Goal: Task Accomplishment & Management: Complete application form

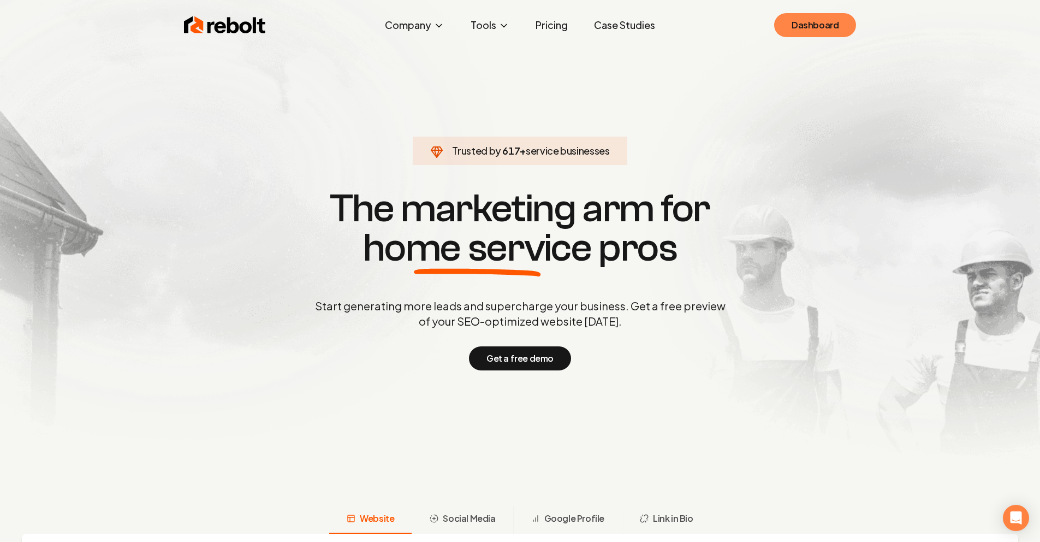
click at [814, 27] on link "Dashboard" at bounding box center [815, 25] width 82 height 24
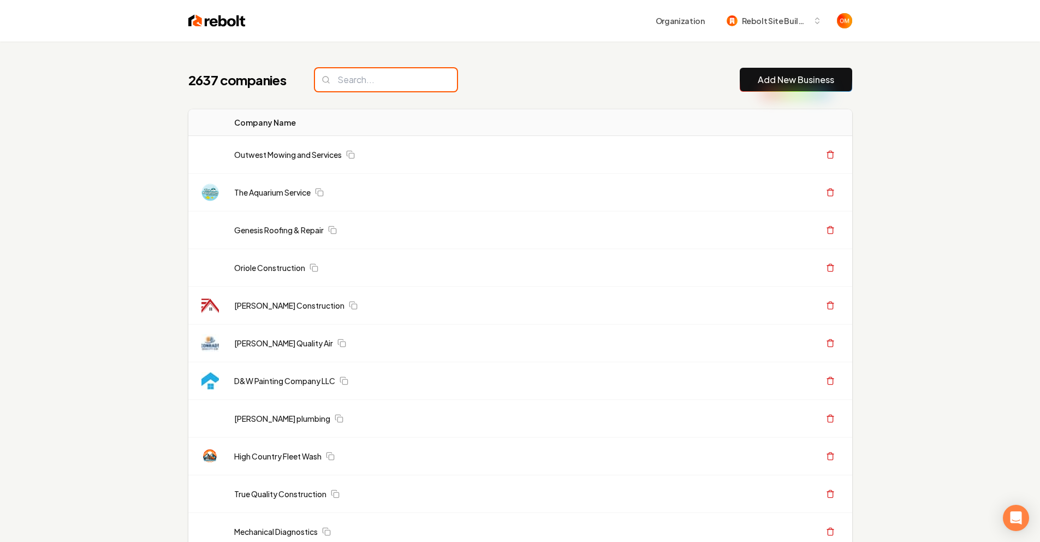
click at [392, 85] on input "search" at bounding box center [386, 79] width 142 height 23
type input "r"
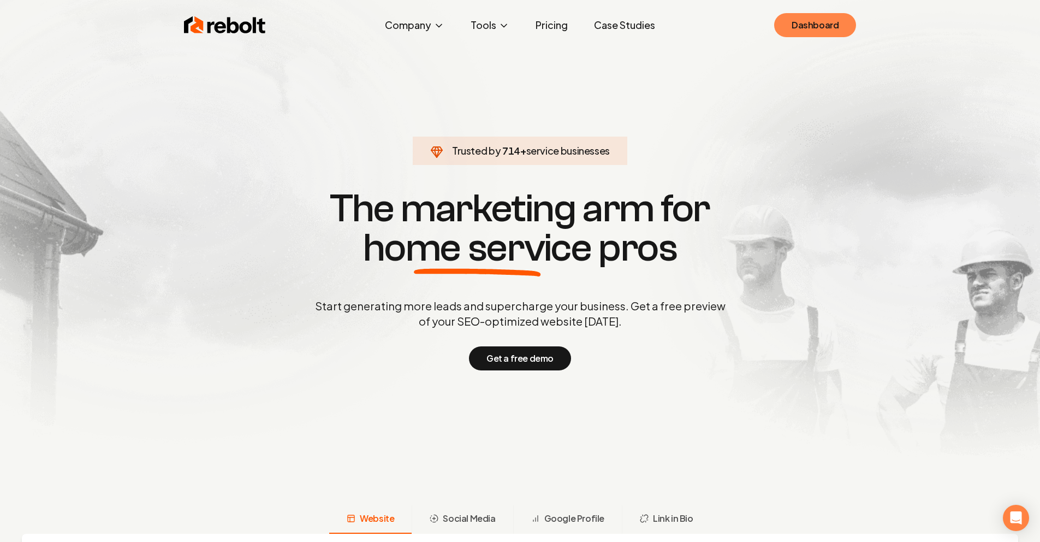
click at [793, 29] on link "Dashboard" at bounding box center [815, 25] width 82 height 24
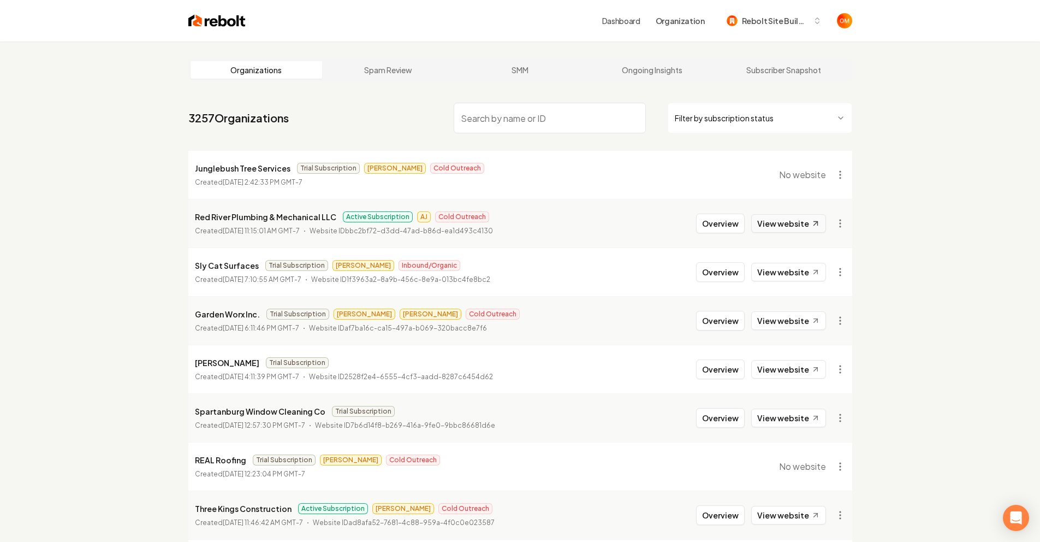
click at [785, 228] on link "View website" at bounding box center [788, 223] width 75 height 19
click at [219, 27] on img at bounding box center [216, 20] width 57 height 15
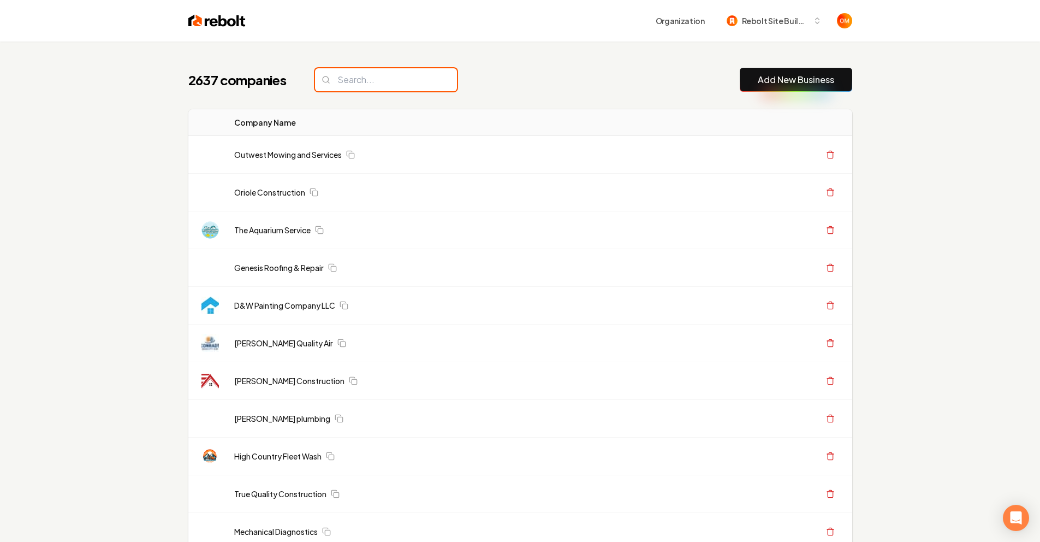
click at [410, 79] on input "search" at bounding box center [386, 79] width 142 height 23
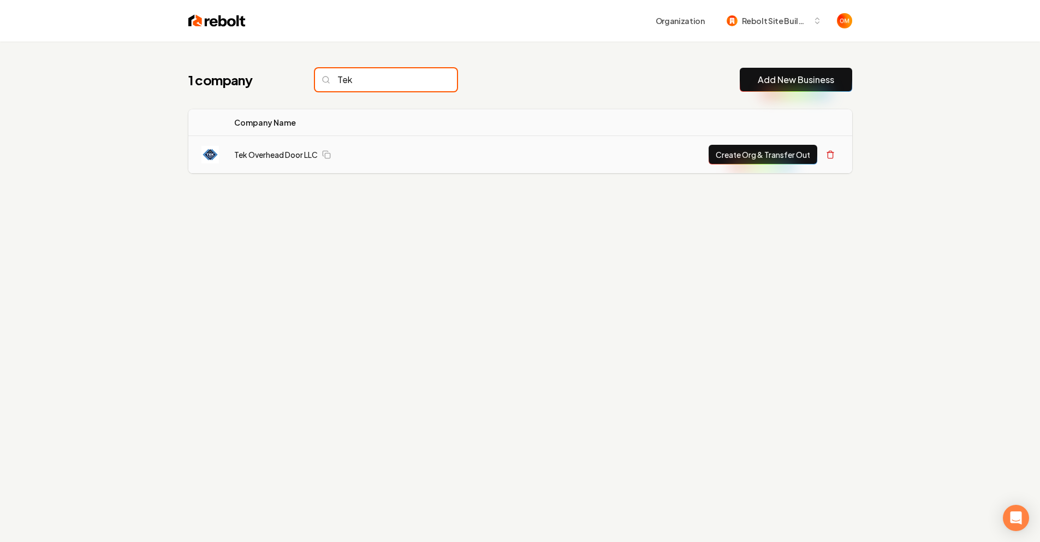
type input "Tek"
click at [769, 157] on button "Create Org & Transfer Out" at bounding box center [763, 155] width 109 height 20
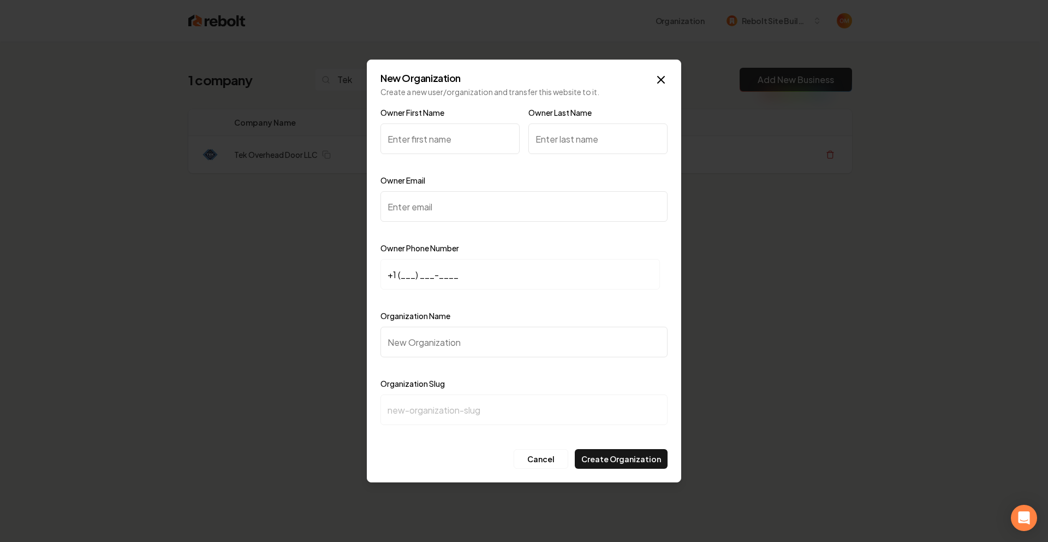
type input "M"
type input "Morgan"
click at [605, 151] on input "Owner Last Name" at bounding box center [598, 138] width 139 height 31
click at [451, 214] on input "Owner Email" at bounding box center [524, 206] width 287 height 31
paste input "morgan@tekohd.com"
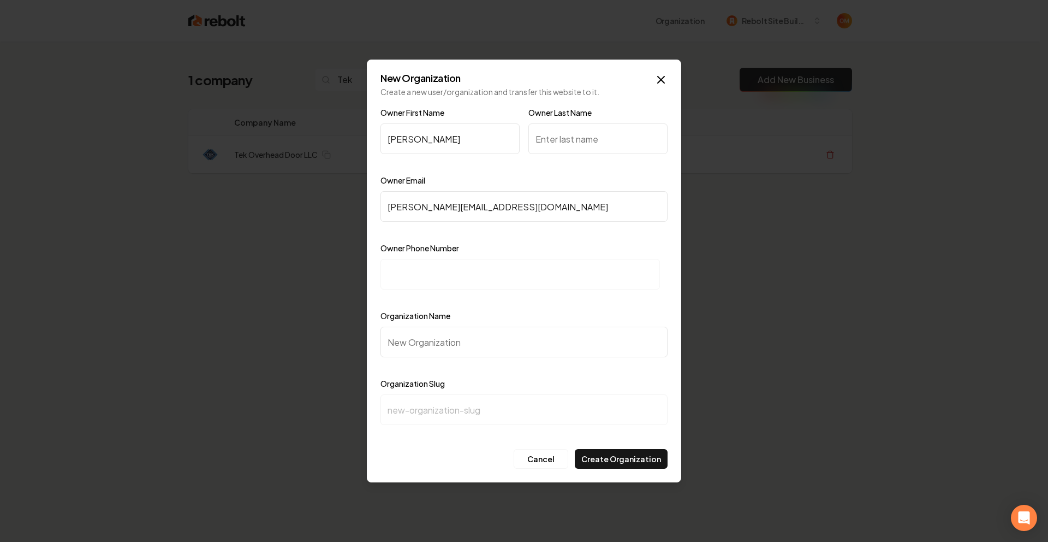
type input "morgan@tekohd.com"
click at [456, 271] on input at bounding box center [521, 274] width 280 height 31
paste input "+1 (507) 766-5827"
type input "+1 (507) 766-5827"
click at [523, 348] on input "Organization Name" at bounding box center [524, 342] width 287 height 31
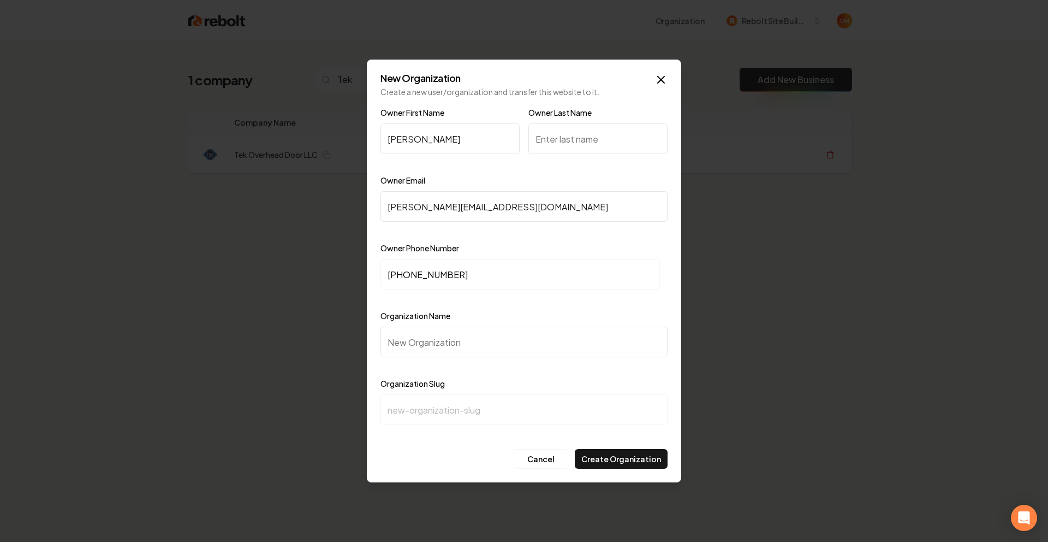
type input "T"
type input "t"
type input "Te"
type input "te"
type input "Tek"
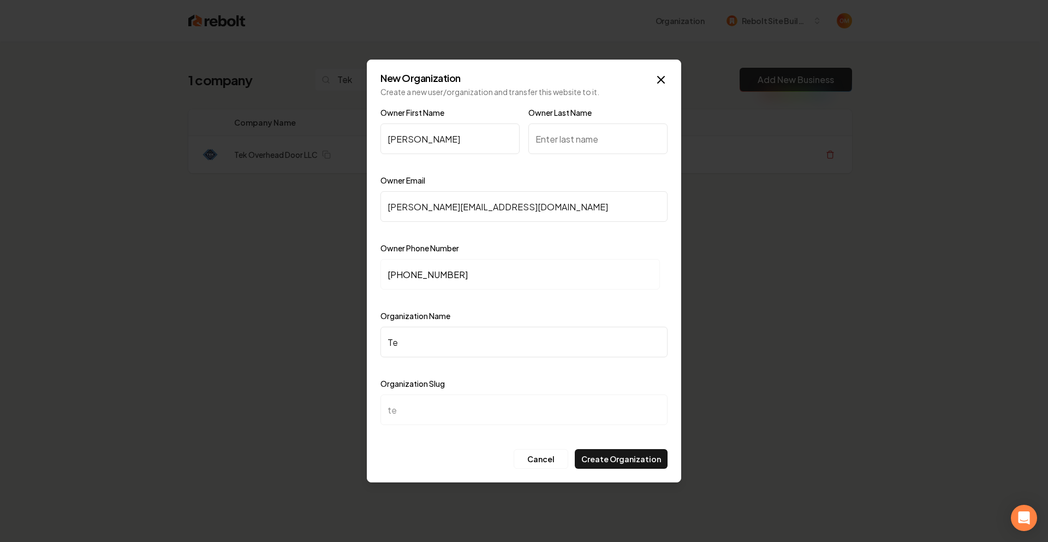
type input "tek"
type input "Tek O"
type input "tek-o"
type input "Tek Ov"
type input "tek-ov"
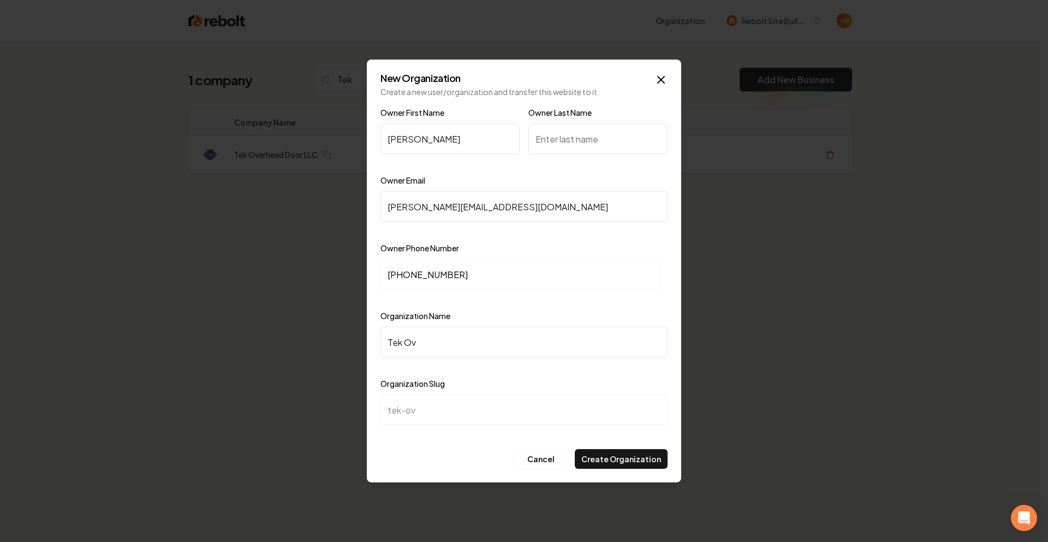
type input "Tek Ove"
type input "tek-ove"
type input "Tek Over"
type input "tek-over"
type input "Tek Overh"
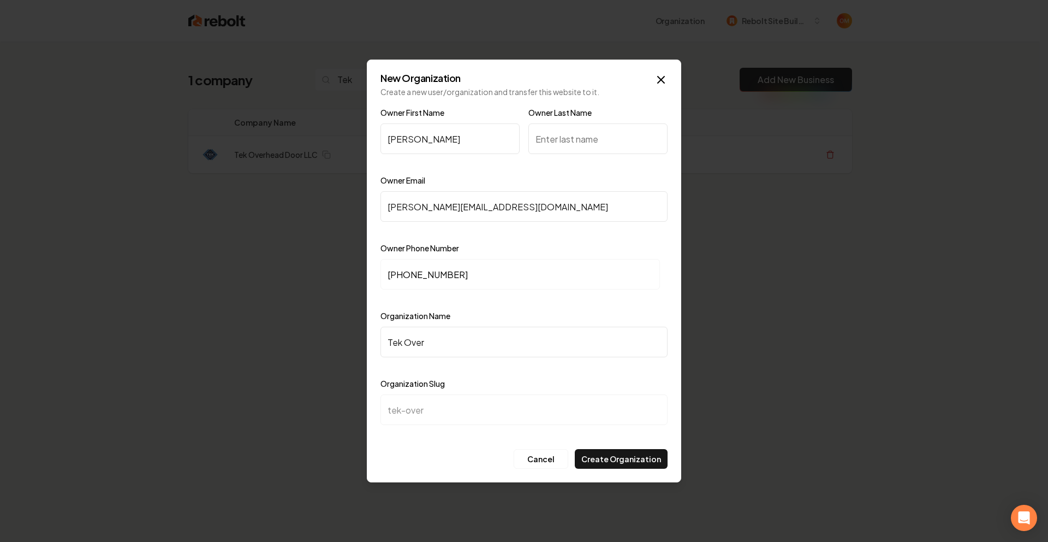
type input "tek-overh"
type input "Tek Overhe"
type input "tek-overhe"
type input "Tek Overhea"
type input "tek-overhea"
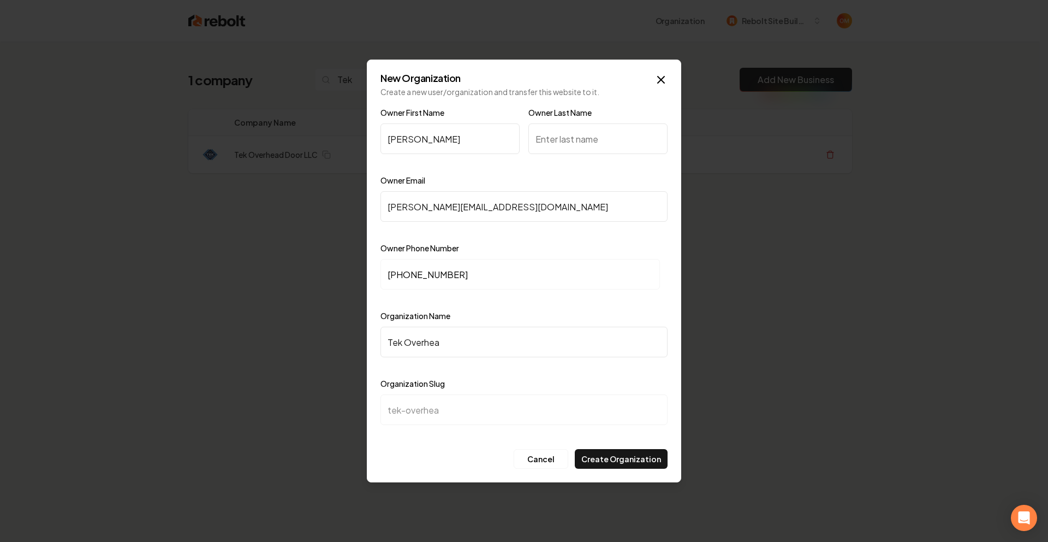
type input "Tek Overhead"
type input "tek-overhead"
type input "Tek Overhead F"
type input "tek-overhead-f"
type input "Tek Overhead Fo"
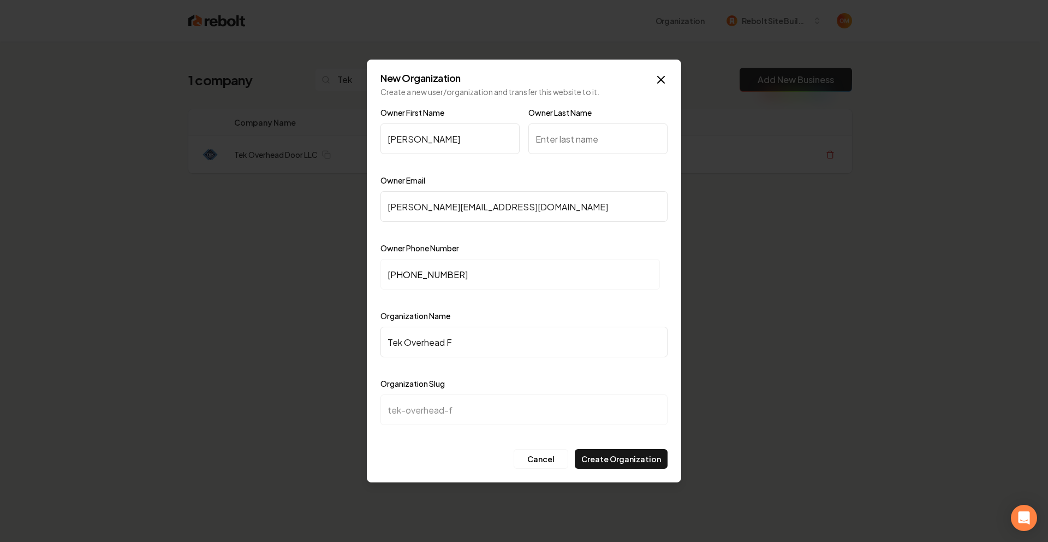
type input "tek-overhead-fo"
type input "Tek Overhead Foo"
type input "tek-overhead-foo"
type input "Tek Overhead Foort"
type input "tek-overhead-foort"
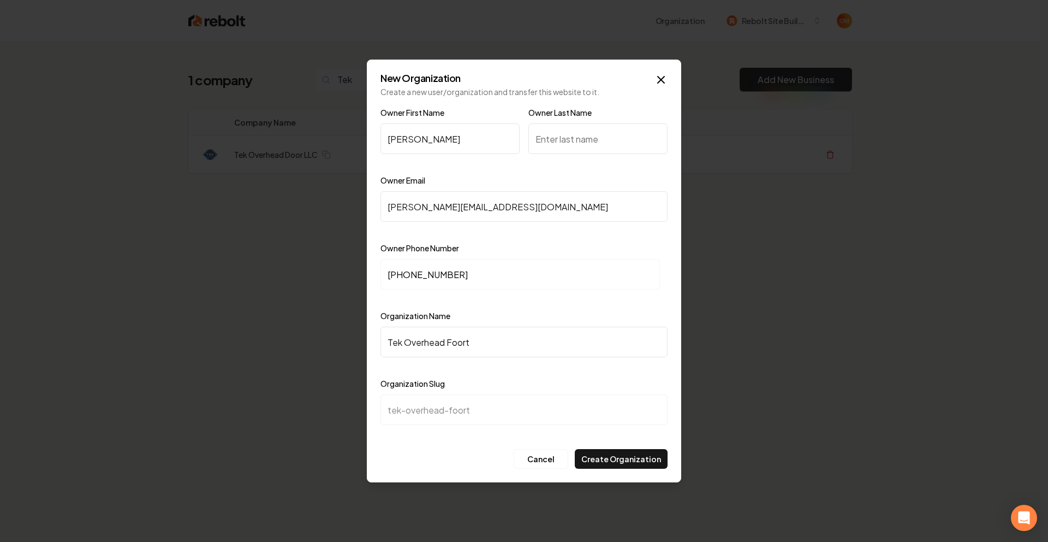
type input "Tek Overhead Foor"
type input "tek-overhead-foor"
type input "Tek Overhead Foo"
type input "tek-overhead-foo"
type input "Tek Overhead Fo"
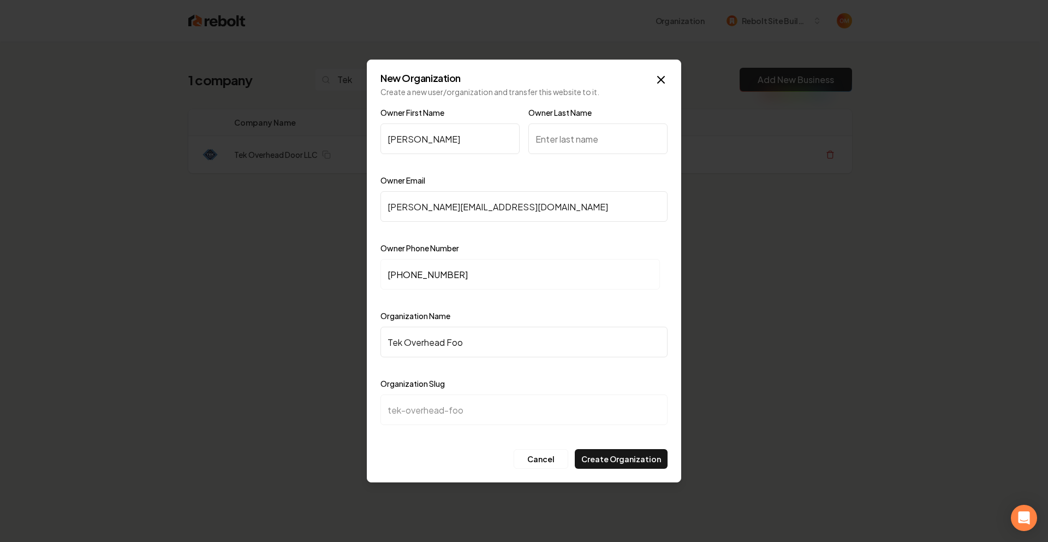
type input "tek-overhead-fo"
type input "Tek Overhead F"
type input "tek-overhead-f"
type input "Tek Overhead"
type input "tek-overhead"
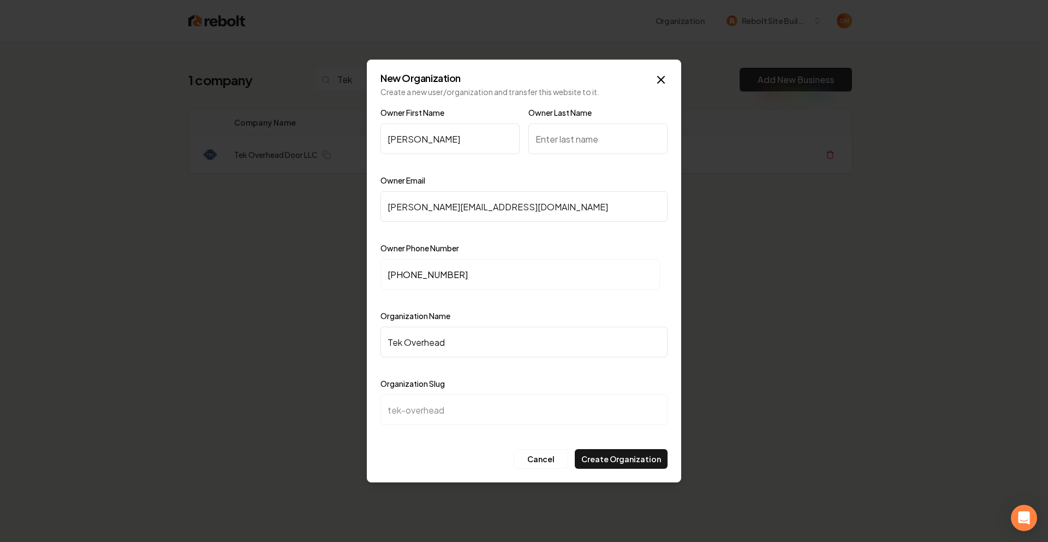
type input "Tek Overhead D"
type input "tek-overhead-d"
type input "Tek Overhead Do"
type input "tek-overhead-do"
type input "Tek Overhead Doo"
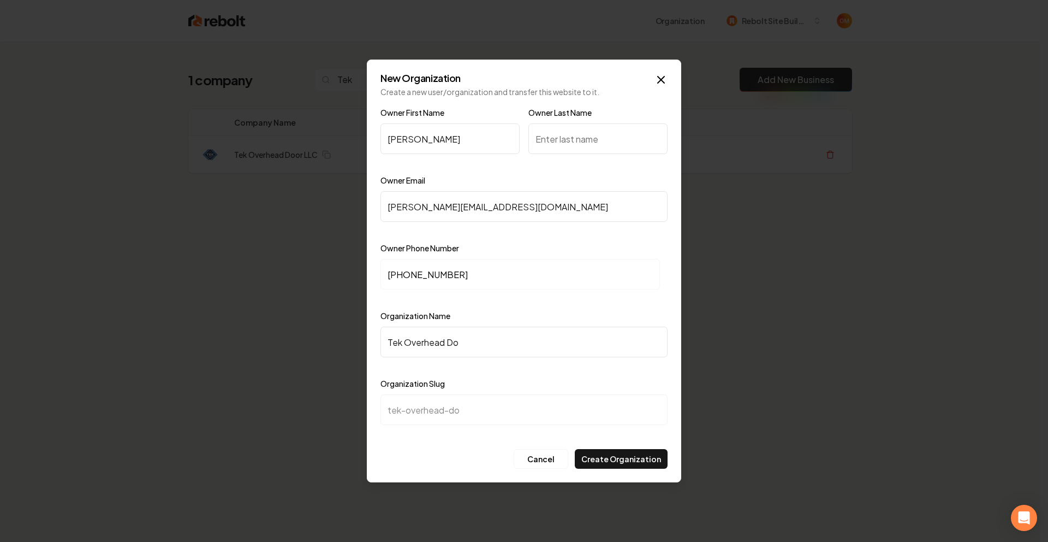
type input "tek-overhead-doo"
type input "Tek Overhead Doop"
type input "tek-overhead-doop"
type input "Tek Overhead Doo"
type input "tek-overhead-doo"
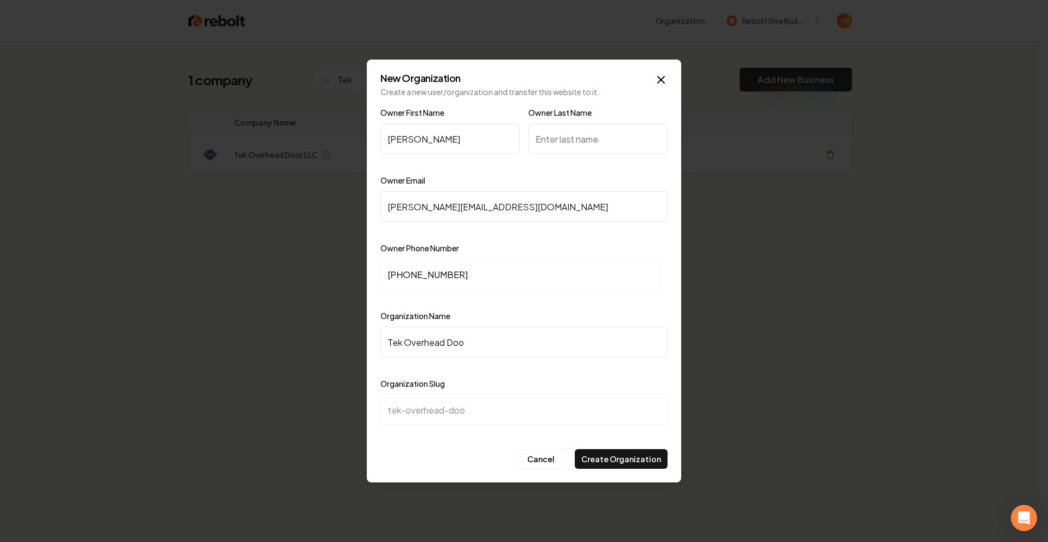
type input "Tek Overhead Do"
type input "tek-overhead-do"
type input "Tek Overhead Doo"
type input "tek-overhead-doo"
type input "Tek Overhead Door"
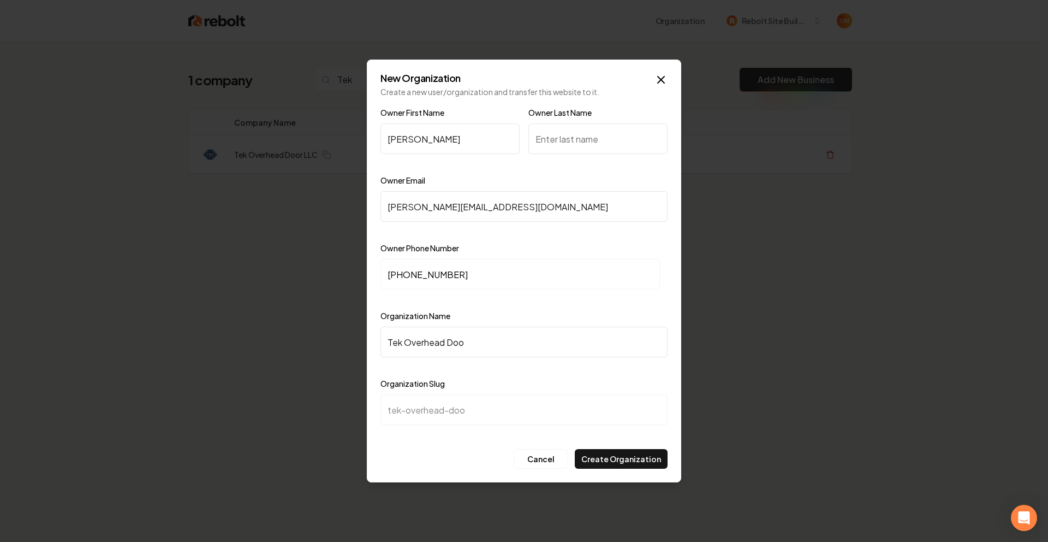
type input "tek-overhead-door"
type input "Tek Overhead Door L"
type input "tek-overhead-door-l"
type input "Tek Overhead Door LL"
type input "tek-overhead-door-ll"
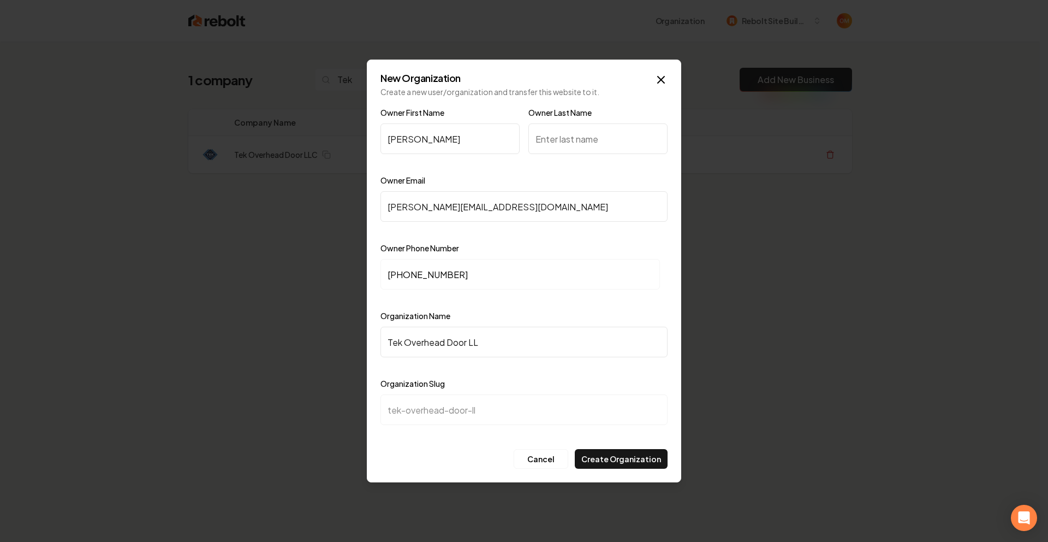
type input "Tek Overhead Door LLC"
type input "tek-overhead-door-llc"
type input "Tek Overhead Door LLC"
click at [499, 315] on div "Organization Name Tek Overhead Door LLC" at bounding box center [524, 340] width 287 height 63
click at [582, 141] on input "Owner Last Name" at bounding box center [598, 138] width 139 height 31
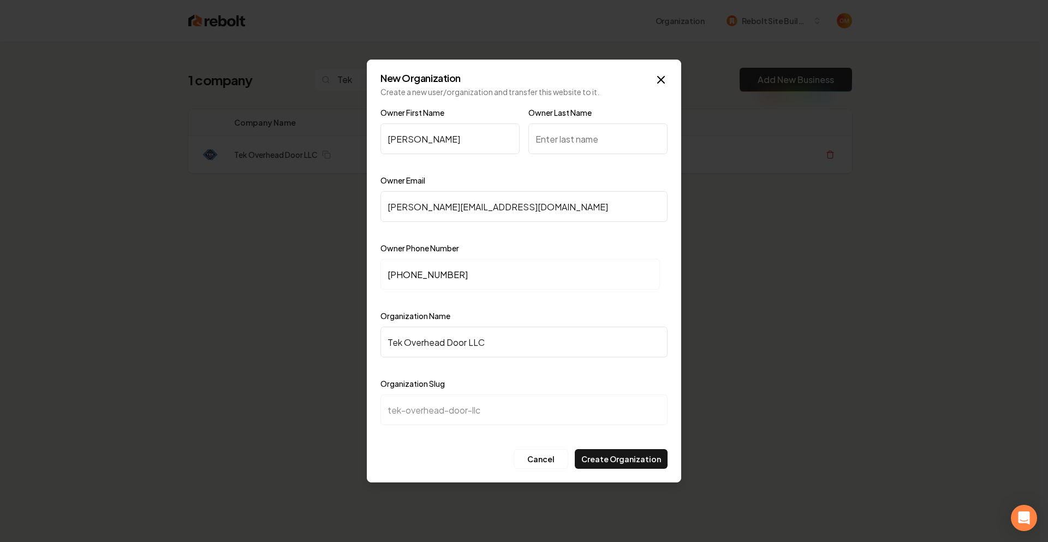
type input "G"
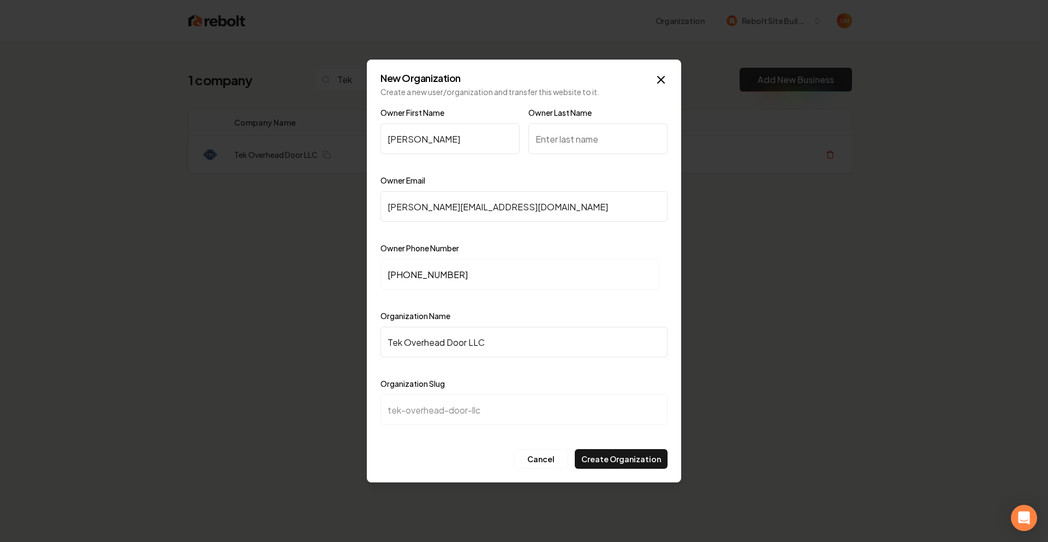
type input "F"
type input "G"
type input "F"
type input "L"
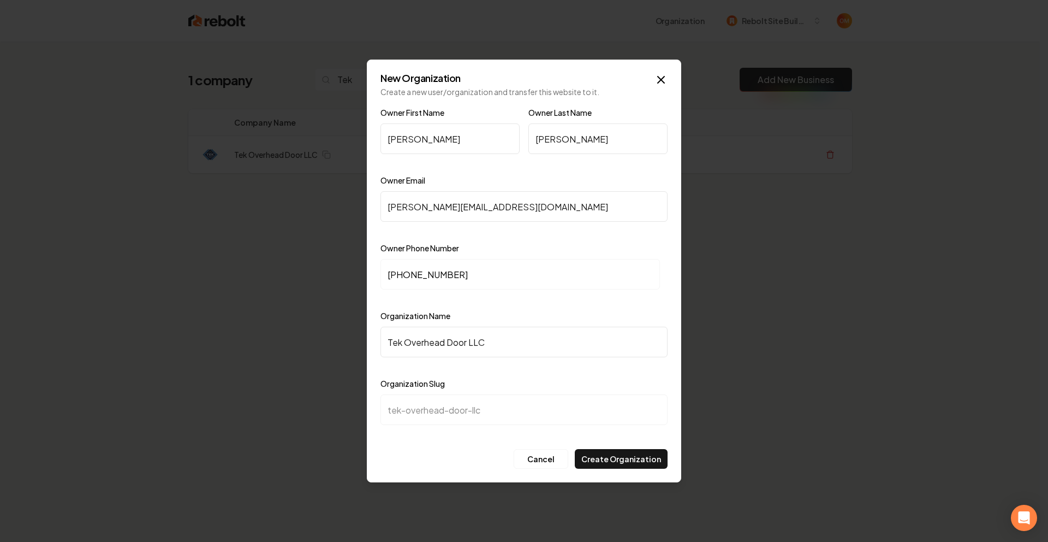
type input "Mahan"
click at [487, 179] on div "Owner Email morgan@tekohd.com" at bounding box center [524, 205] width 287 height 63
click at [630, 459] on button "Create Organization" at bounding box center [621, 459] width 93 height 20
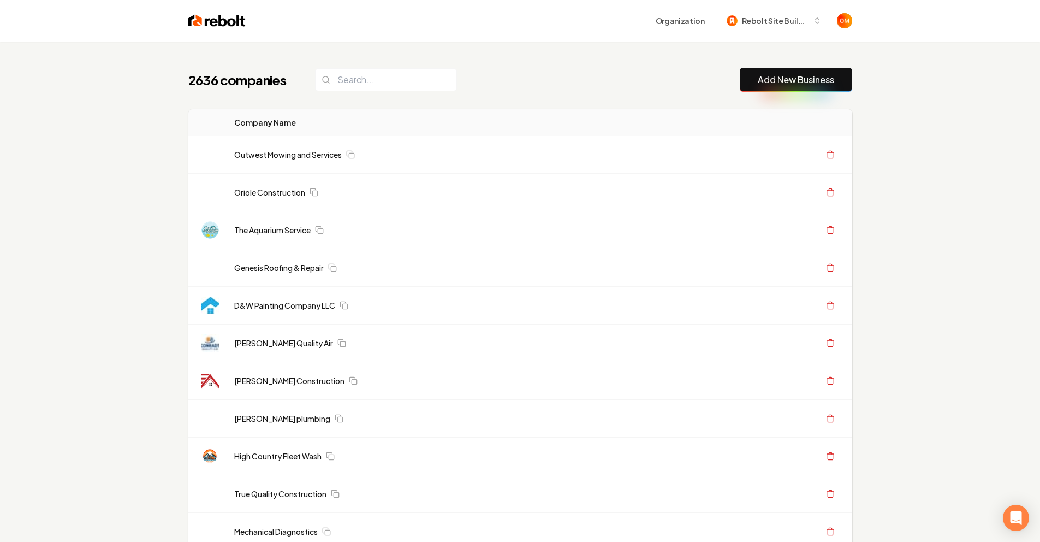
click at [507, 83] on div "2636 companies Add New Business" at bounding box center [520, 80] width 664 height 24
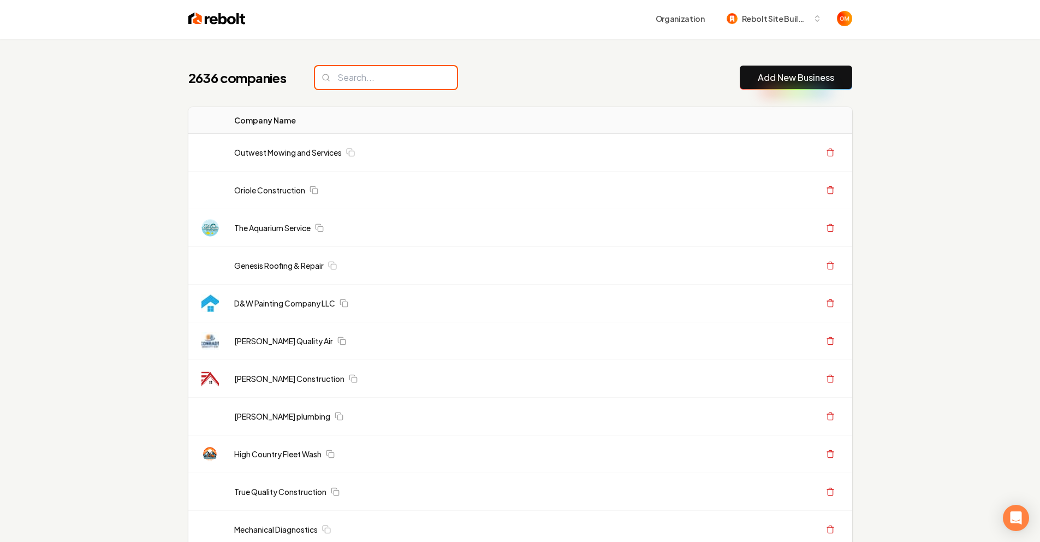
click at [388, 82] on input "search" at bounding box center [386, 77] width 142 height 23
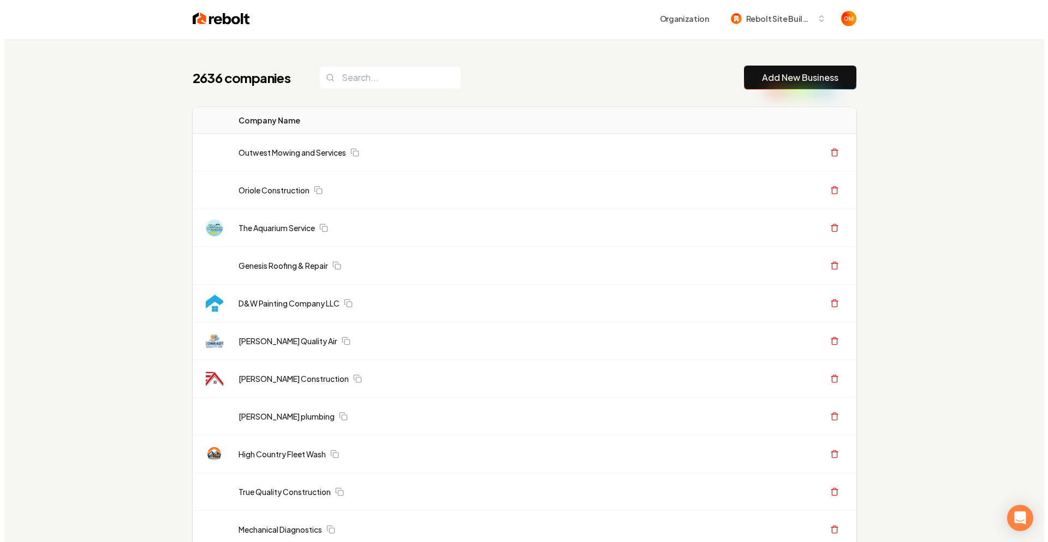
scroll to position [0, 0]
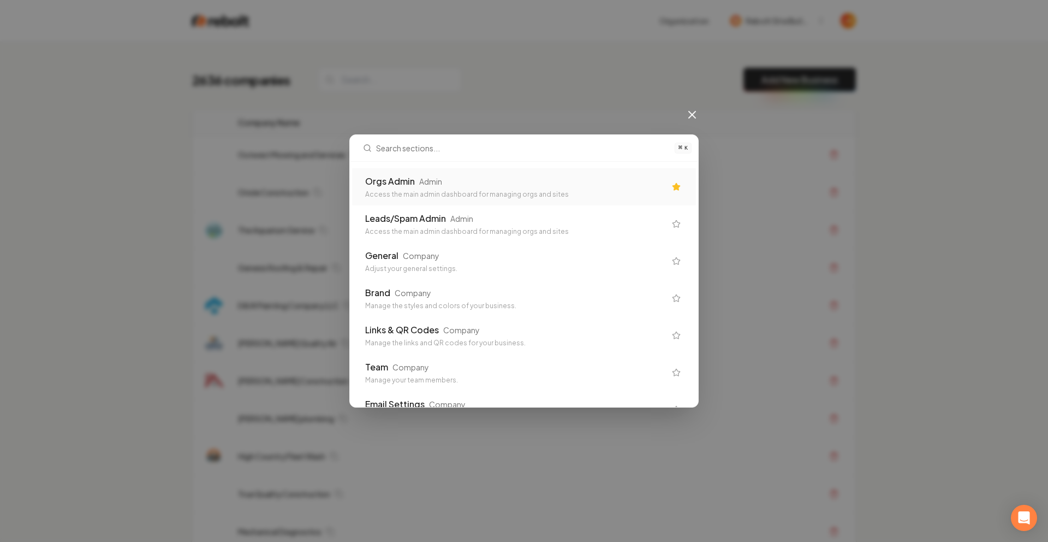
click at [529, 192] on div "Access the main admin dashboard for managing orgs and sites" at bounding box center [515, 194] width 300 height 9
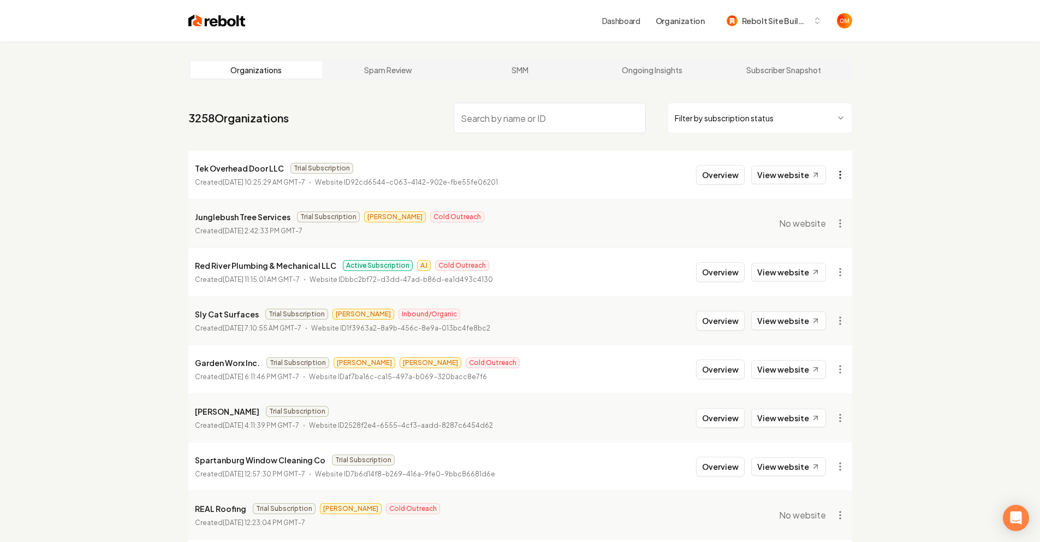
click at [837, 177] on html "Dashboard Organization Rebolt Site Builder Organizations Spam Review SMM Ongoin…" at bounding box center [520, 271] width 1040 height 542
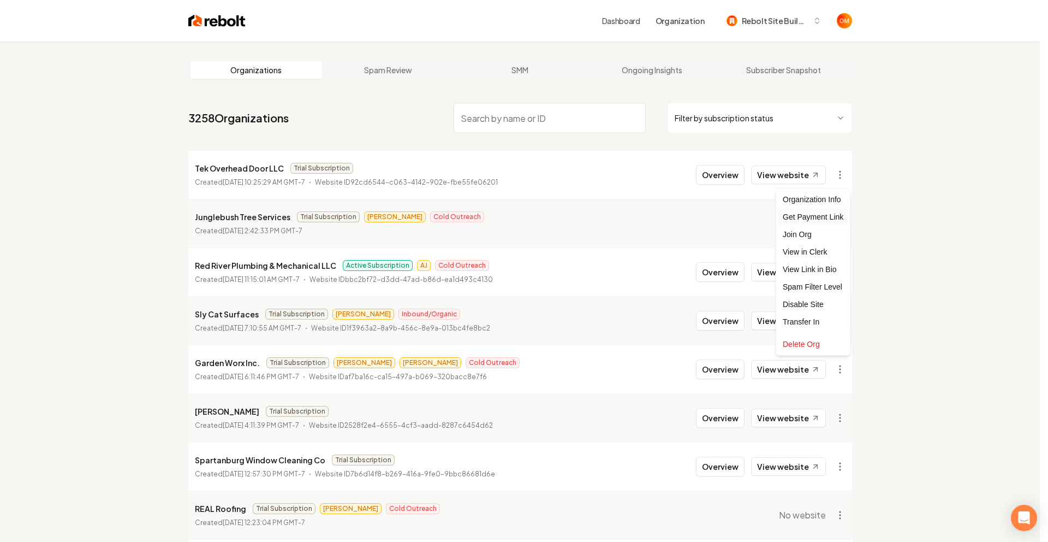
click at [829, 217] on div "Get Payment Link" at bounding box center [813, 216] width 69 height 17
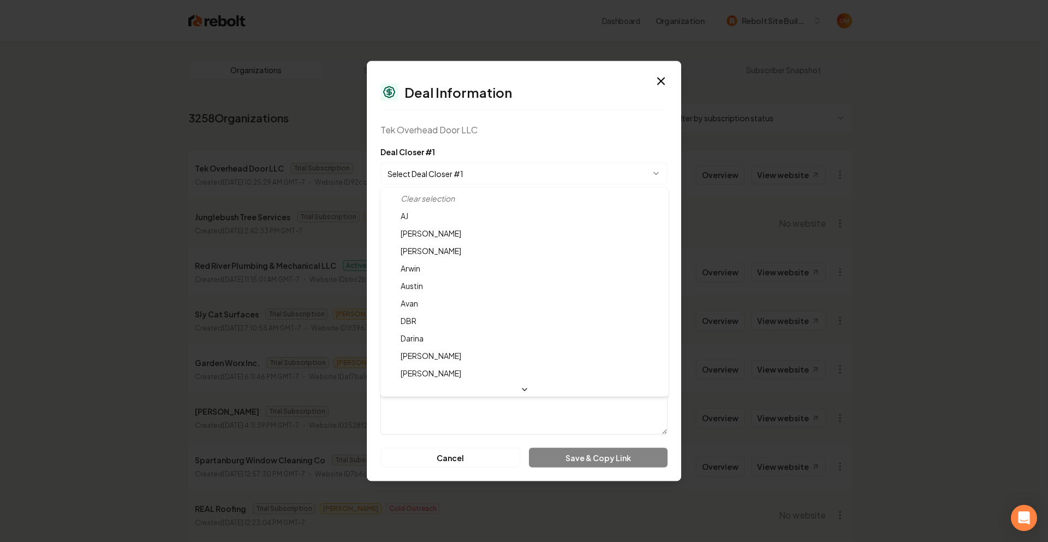
click at [464, 170] on body "Dashboard Organization Rebolt Site Builder Organizations Spam Review SMM Ongoin…" at bounding box center [520, 271] width 1040 height 542
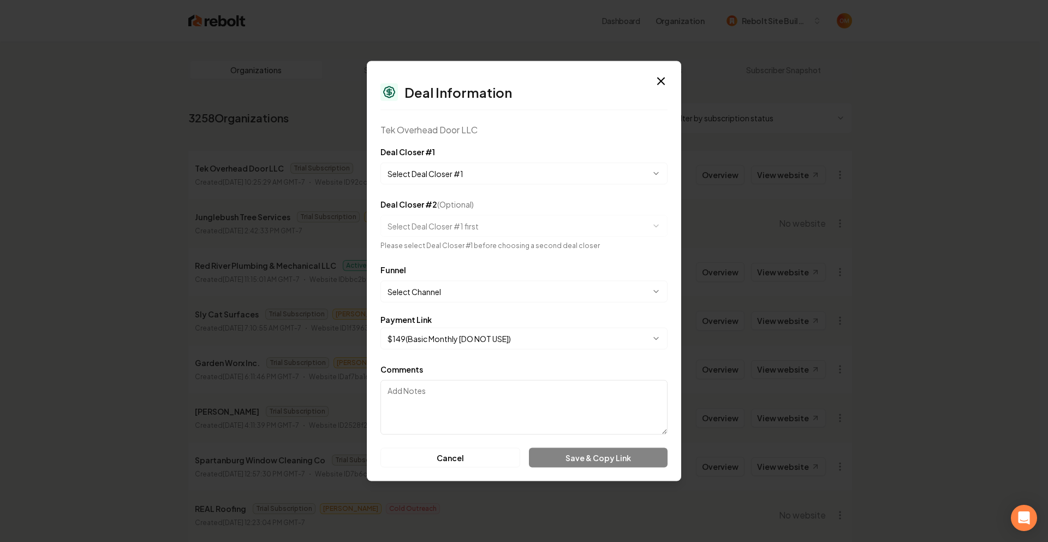
click at [540, 185] on form "**********" at bounding box center [524, 306] width 287 height 322
click at [536, 179] on body "Dashboard Organization Rebolt Site Builder Organizations Spam Review SMM Ongoin…" at bounding box center [520, 271] width 1040 height 542
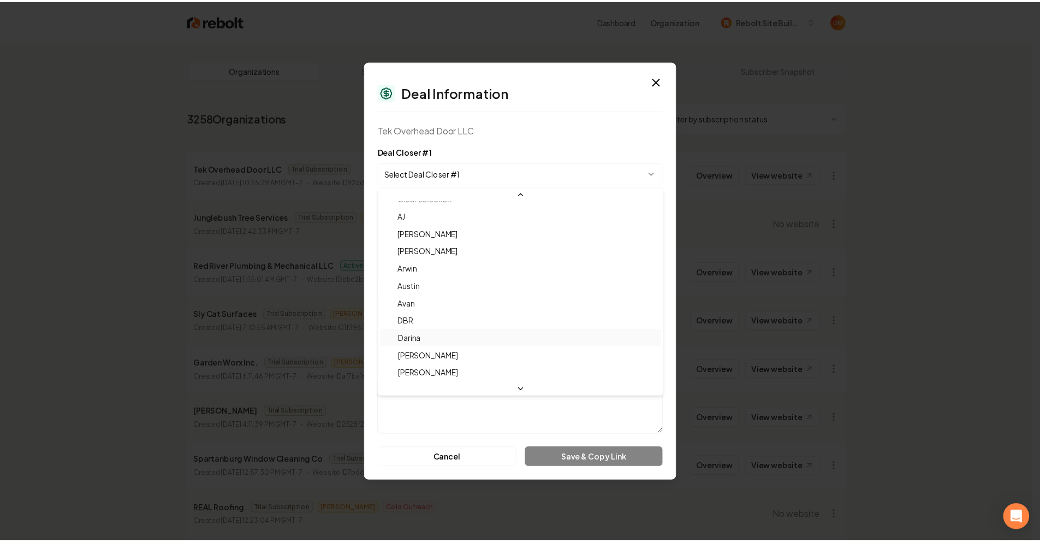
scroll to position [36, 0]
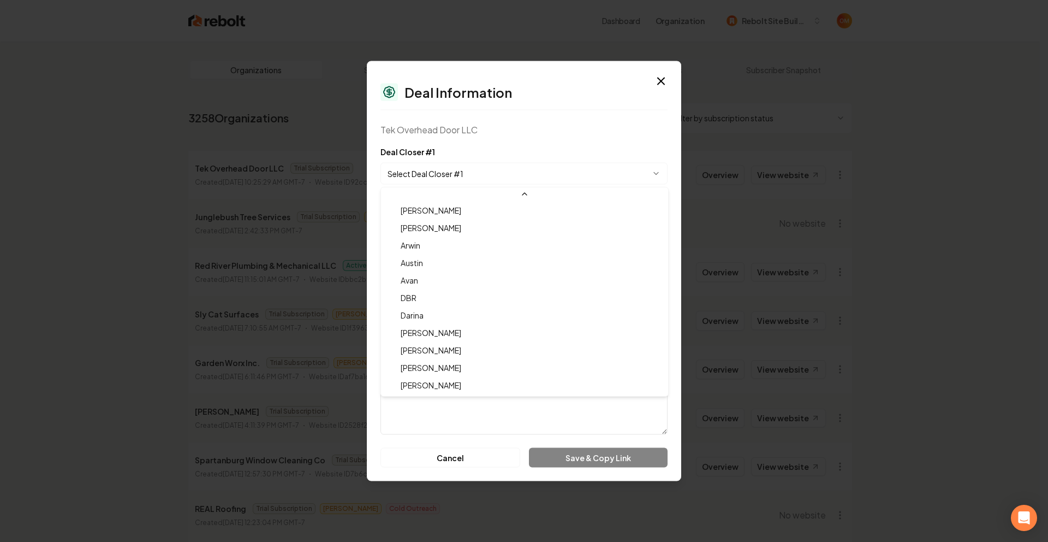
select select "**********"
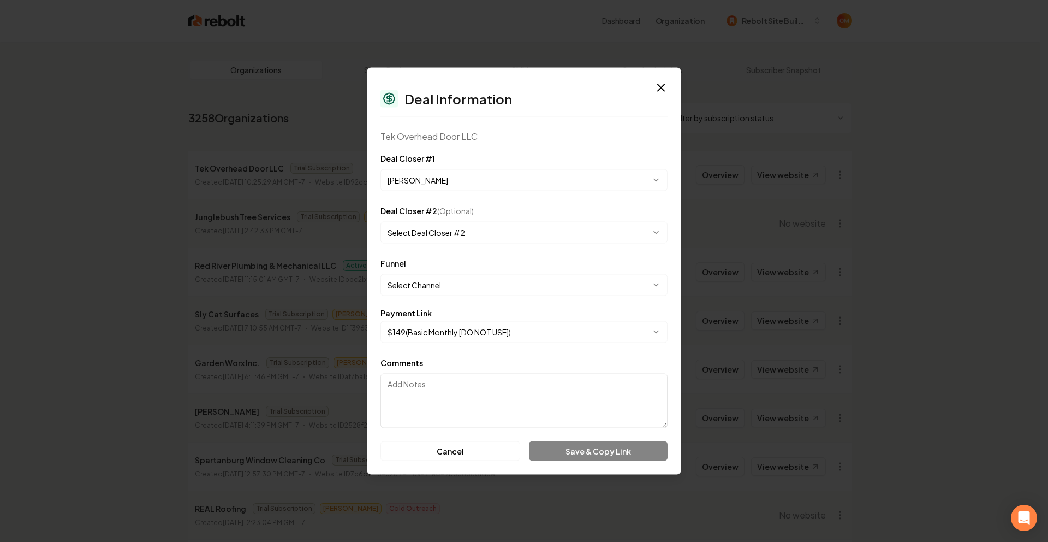
click at [482, 290] on body "Dashboard Organization Rebolt Site Builder Organizations Spam Review SMM Ongoin…" at bounding box center [520, 271] width 1040 height 542
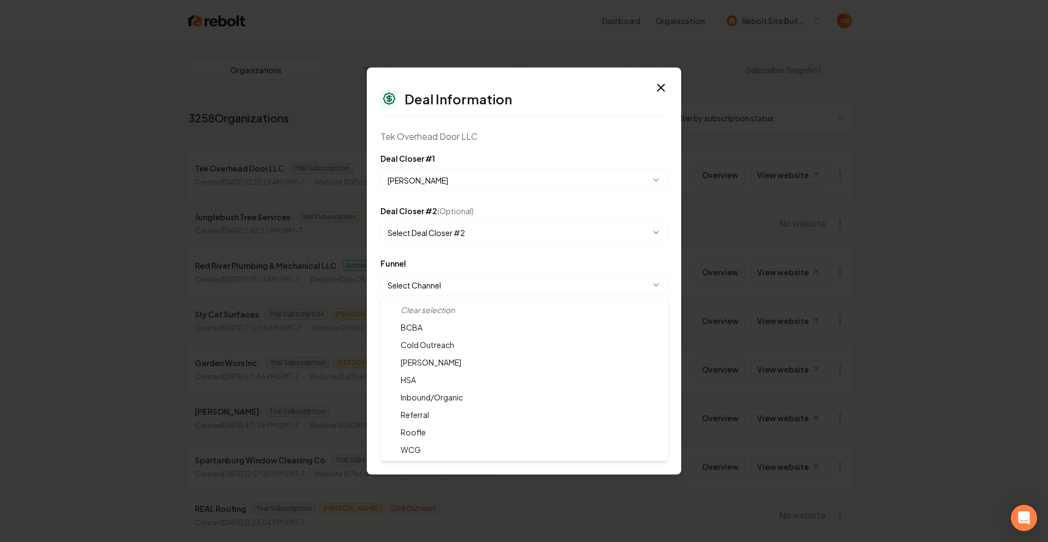
select select "**********"
drag, startPoint x: 482, startPoint y: 340, endPoint x: 480, endPoint y: 334, distance: 6.9
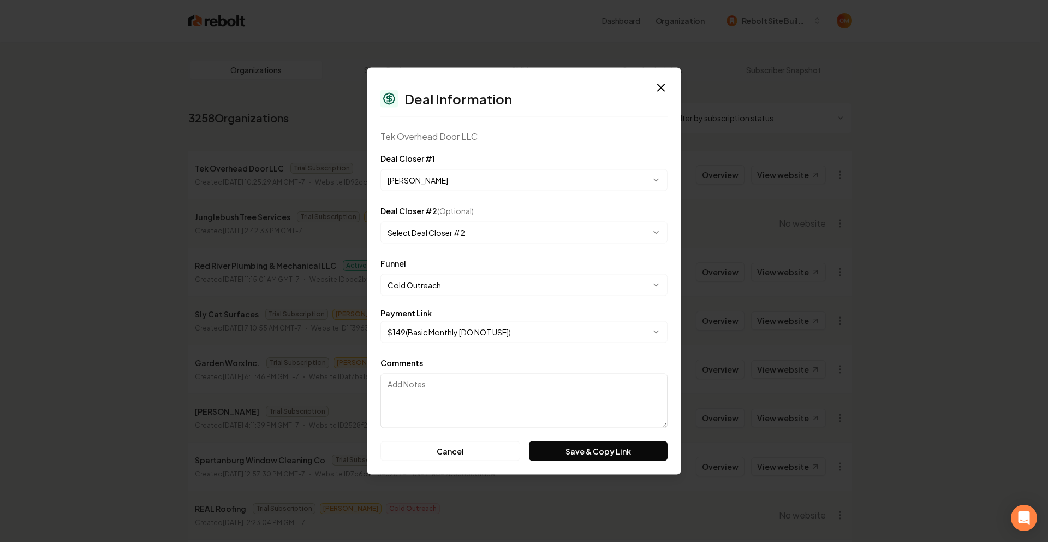
click at [479, 333] on body "Dashboard Organization Rebolt Site Builder Organizations Spam Review SMM Ongoin…" at bounding box center [520, 271] width 1040 height 542
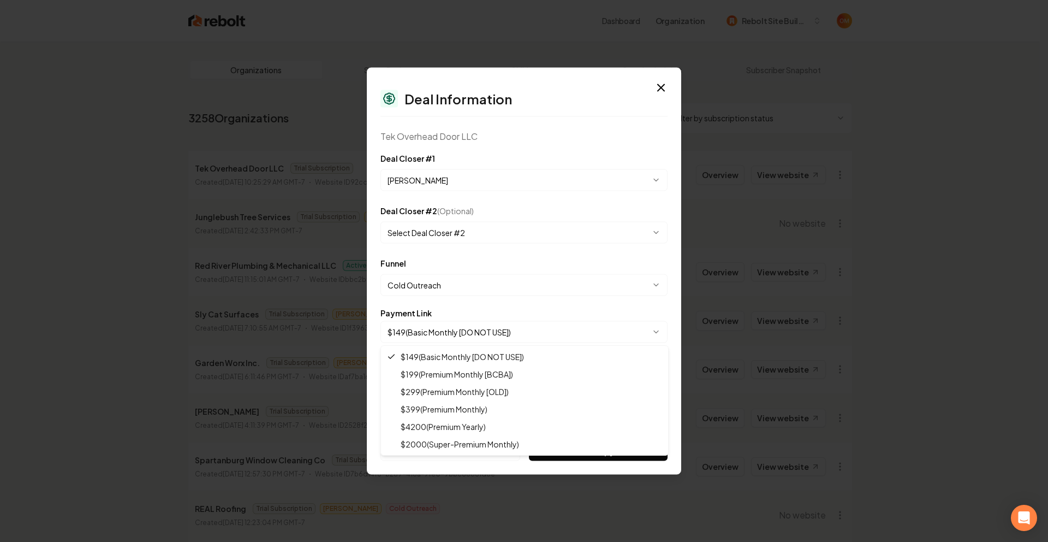
select select "**********"
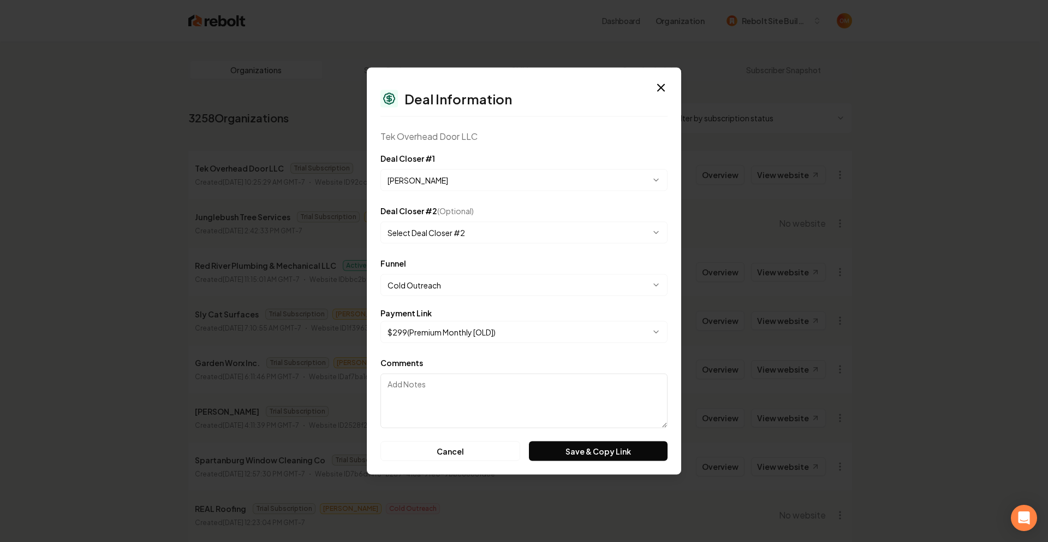
click at [496, 302] on form "**********" at bounding box center [524, 306] width 287 height 309
click at [591, 440] on form "**********" at bounding box center [524, 306] width 287 height 309
click at [591, 443] on button "Save & Copy Link" at bounding box center [598, 451] width 139 height 20
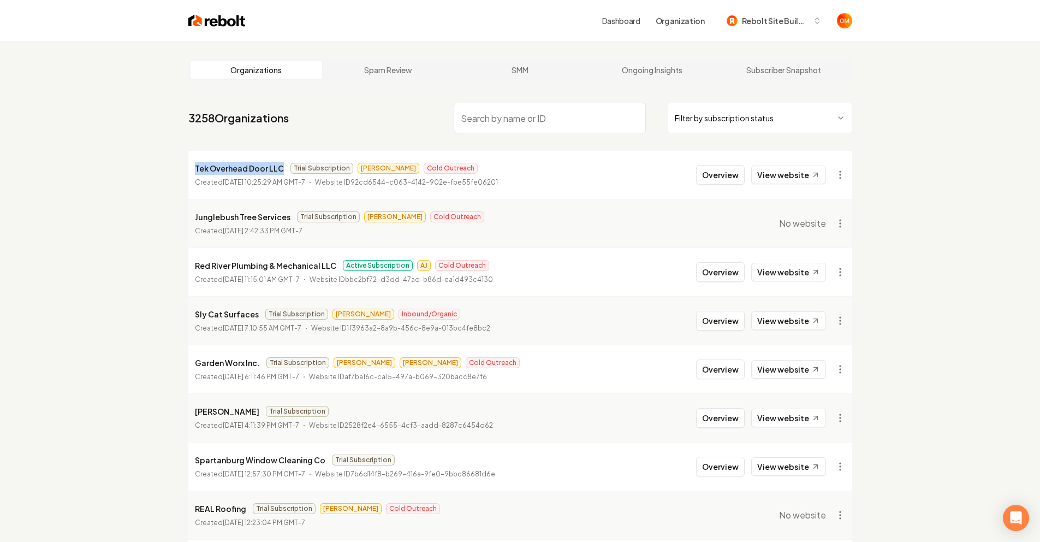
drag, startPoint x: 280, startPoint y: 169, endPoint x: 150, endPoint y: 170, distance: 130.0
click at [150, 170] on div "Organizations Spam Review SMM Ongoing Insights Subscriber Snapshot 3258 Organiz…" at bounding box center [520, 362] width 1040 height 641
copy p "Tek Overhead Door LLC"
click at [724, 175] on button "Overview" at bounding box center [720, 175] width 49 height 20
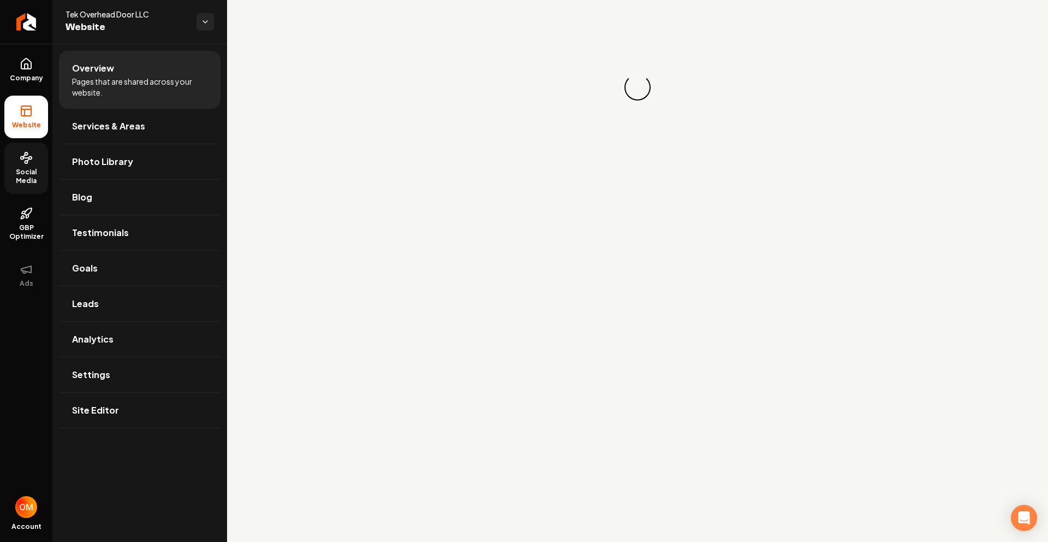
click at [24, 156] on icon at bounding box center [24, 156] width 2 height 2
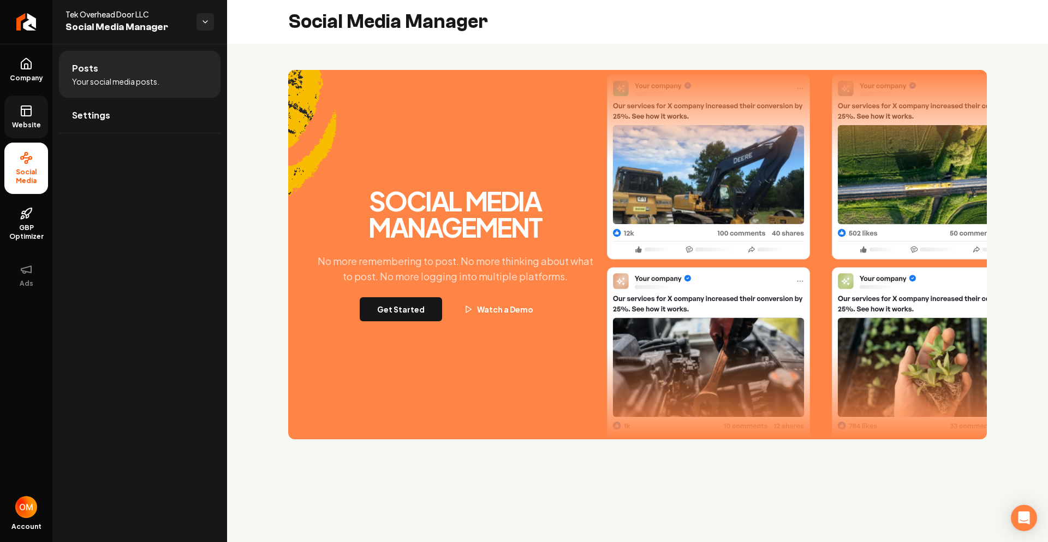
click at [15, 114] on link "Website" at bounding box center [26, 117] width 44 height 43
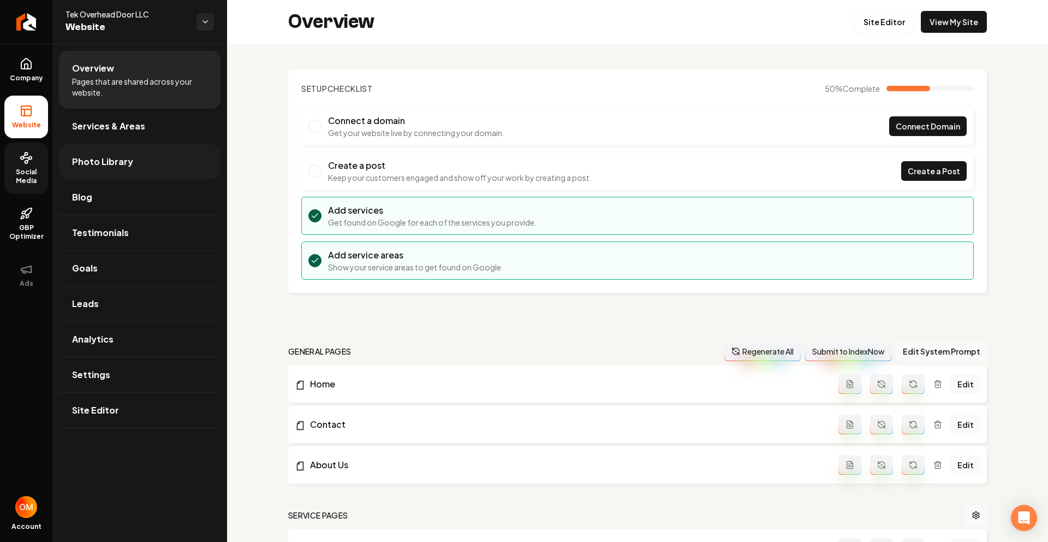
click at [99, 157] on span "Photo Library" at bounding box center [102, 161] width 61 height 13
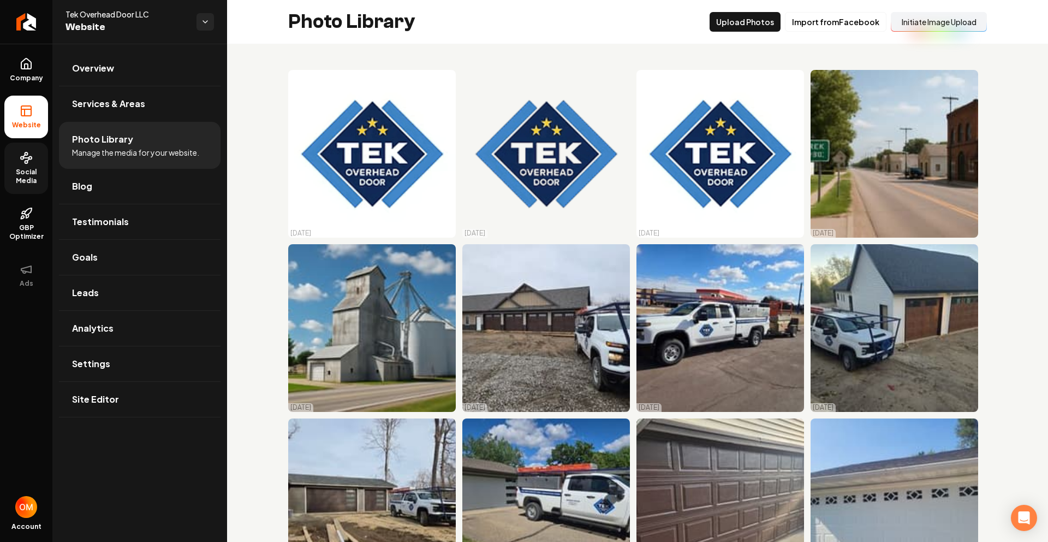
click at [928, 21] on button "Initiate Image Upload" at bounding box center [939, 22] width 96 height 20
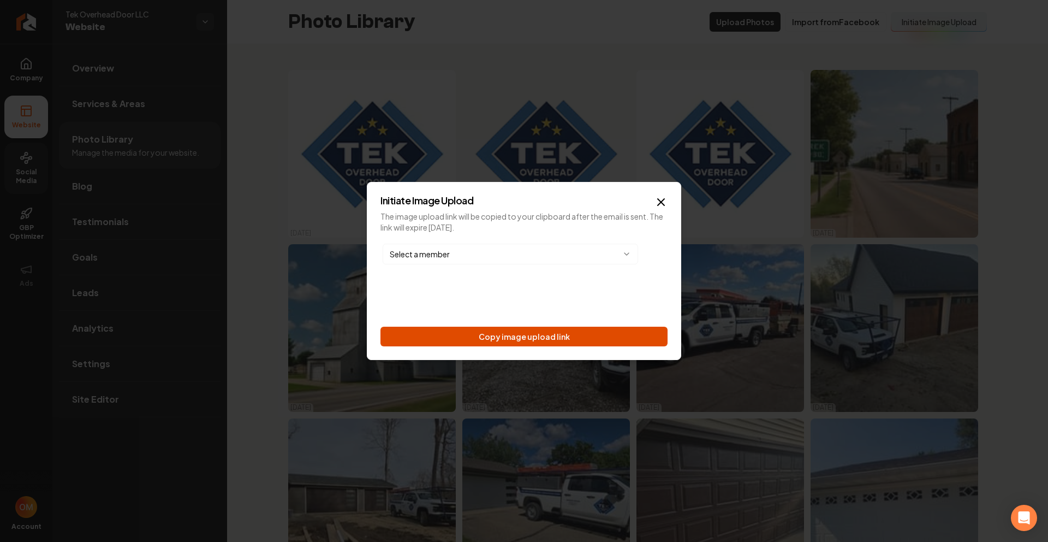
click at [540, 331] on button "Copy image upload link" at bounding box center [524, 337] width 287 height 20
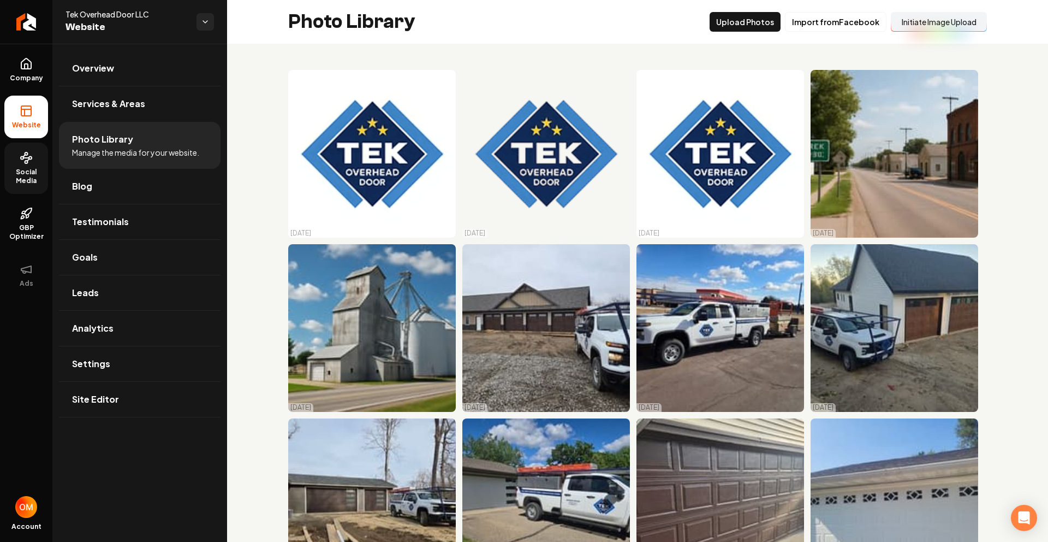
click at [932, 19] on button "Initiate Image Upload" at bounding box center [939, 22] width 96 height 20
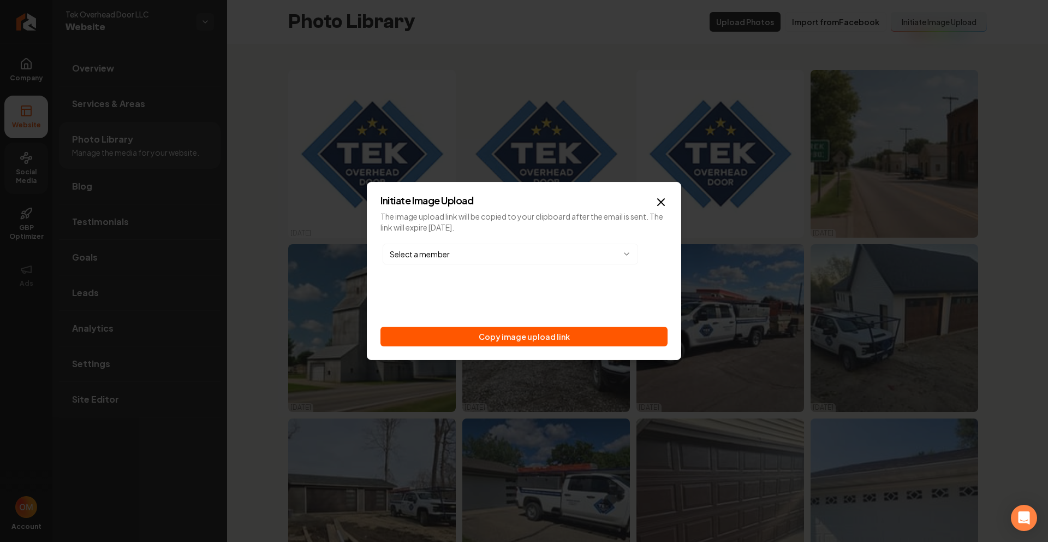
click at [512, 247] on body "Company Website Social Media GBP Optimizer Ads Account Tek Overhead Door LLC We…" at bounding box center [524, 271] width 1048 height 542
click at [503, 331] on button "Send image upload email and copy link" at bounding box center [524, 337] width 287 height 20
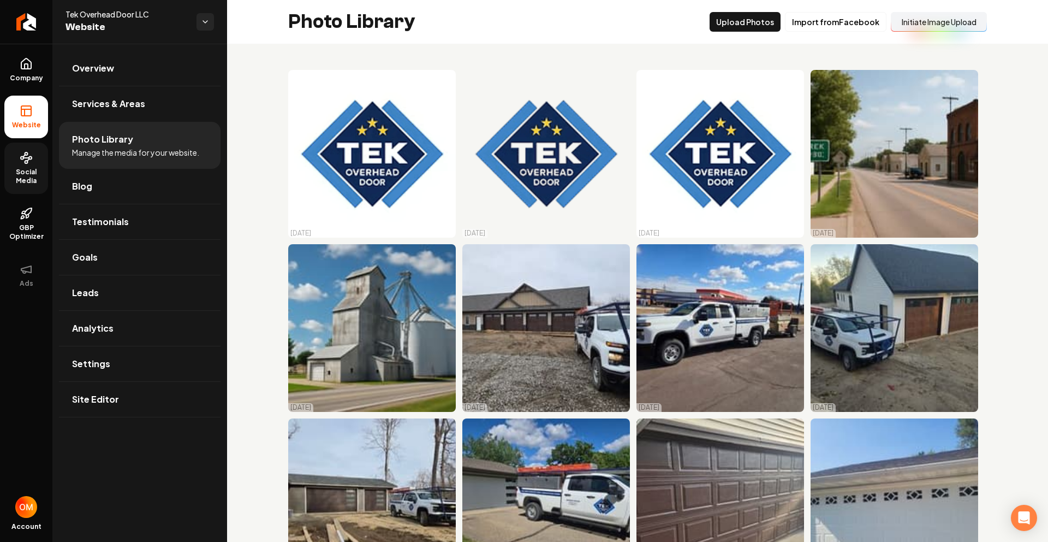
click at [37, 171] on span "Social Media" at bounding box center [26, 176] width 44 height 17
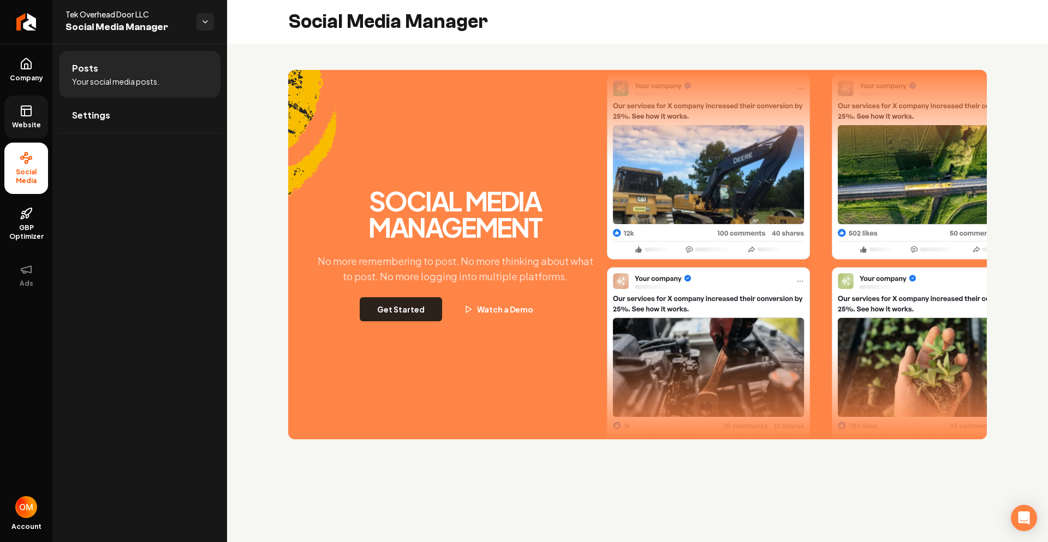
click at [410, 312] on button "Get Started" at bounding box center [401, 309] width 82 height 24
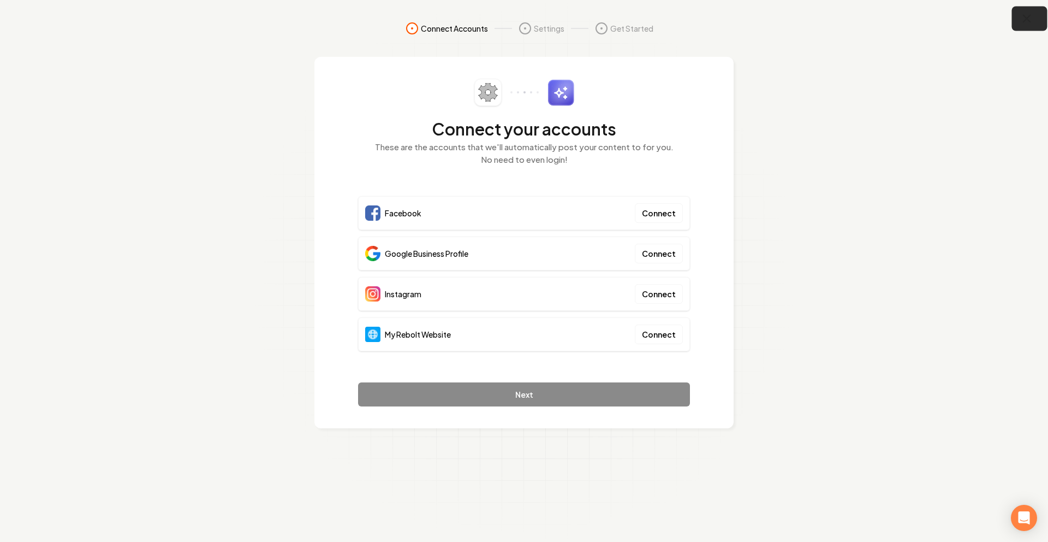
click at [1027, 16] on icon "button" at bounding box center [1028, 19] width 14 height 14
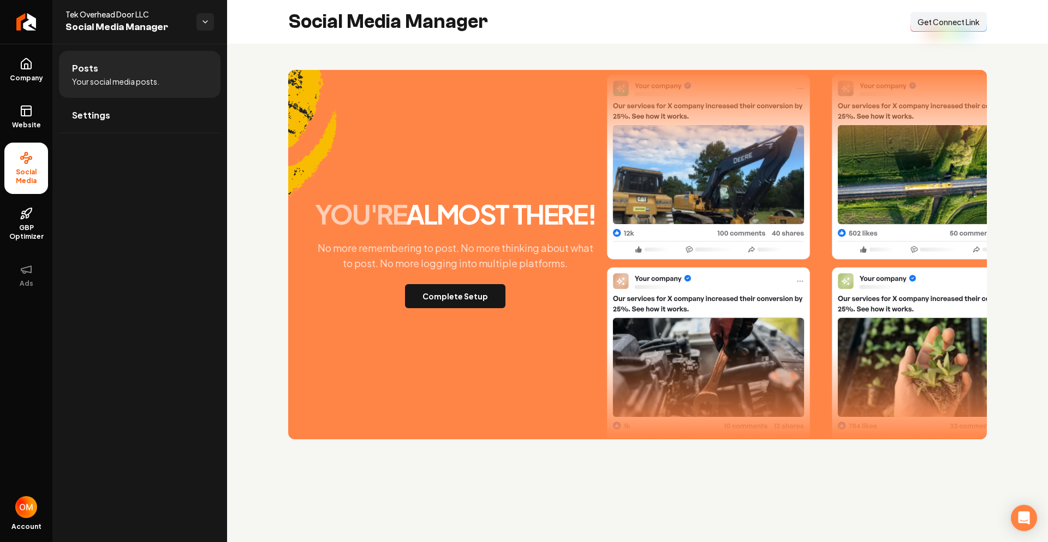
click at [945, 18] on span "Get Connect Link" at bounding box center [949, 21] width 62 height 11
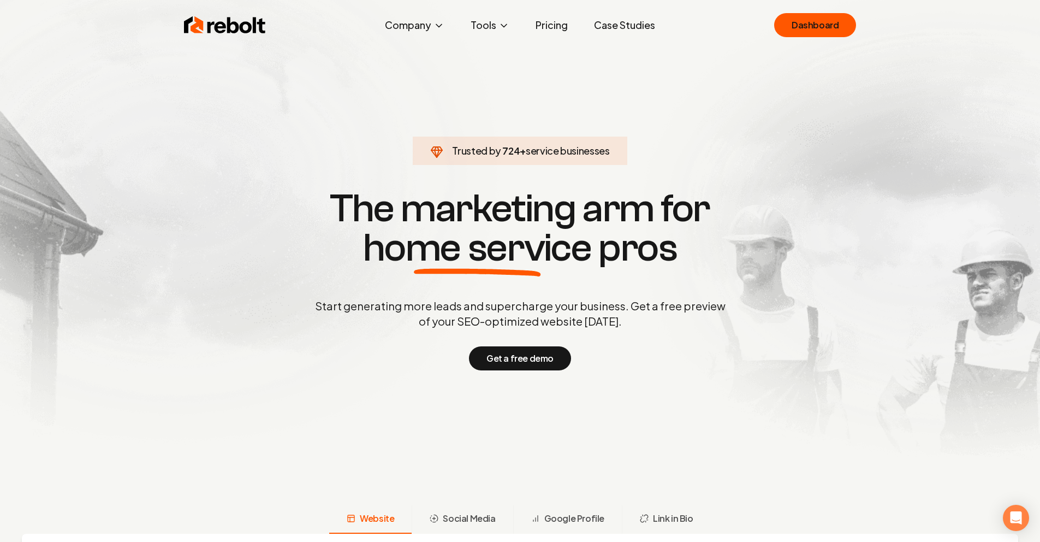
click at [809, 38] on div "Rebolt Company About Blog Jobs Help Center Tools Google Review QR Code Generato…" at bounding box center [520, 25] width 699 height 33
click at [809, 28] on link "Dashboard" at bounding box center [815, 25] width 82 height 24
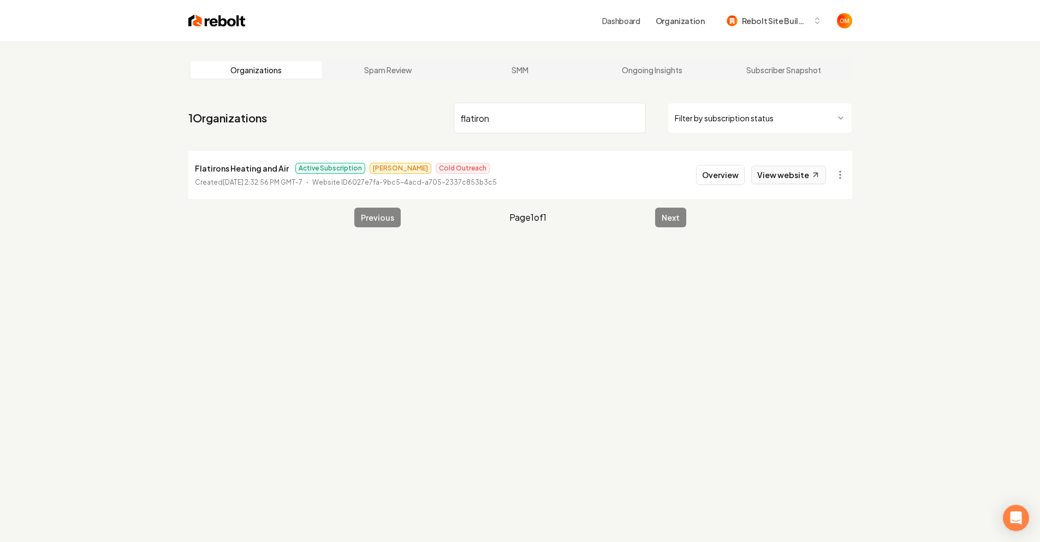
type input "flatiron"
click at [807, 173] on link "View website" at bounding box center [788, 174] width 75 height 19
click at [633, 117] on input "flatiron" at bounding box center [550, 118] width 192 height 31
type input "united mechani"
click at [794, 169] on link "View website" at bounding box center [788, 174] width 75 height 19
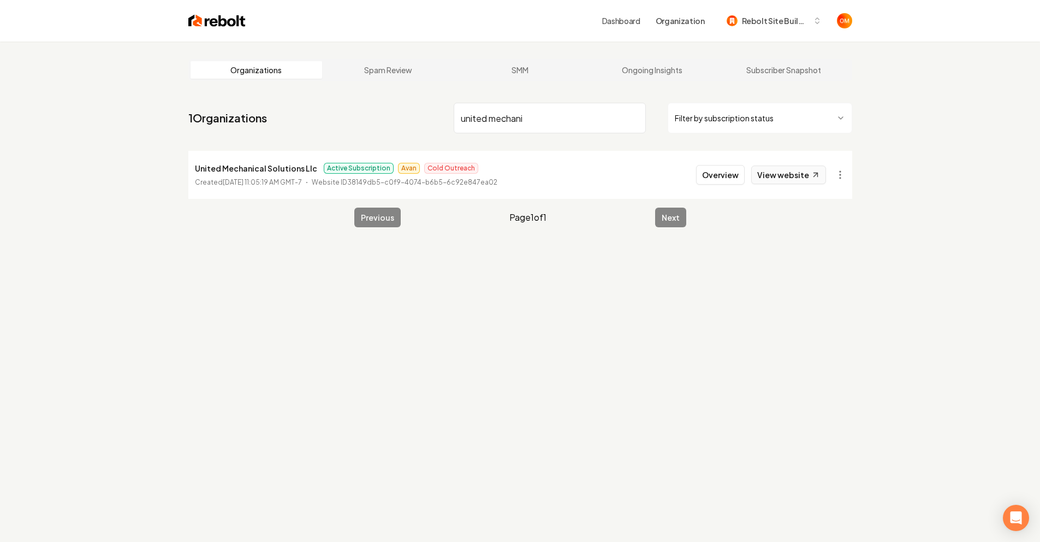
click at [805, 170] on link "View website" at bounding box center [788, 174] width 75 height 19
